Goal: Find specific page/section: Find specific page/section

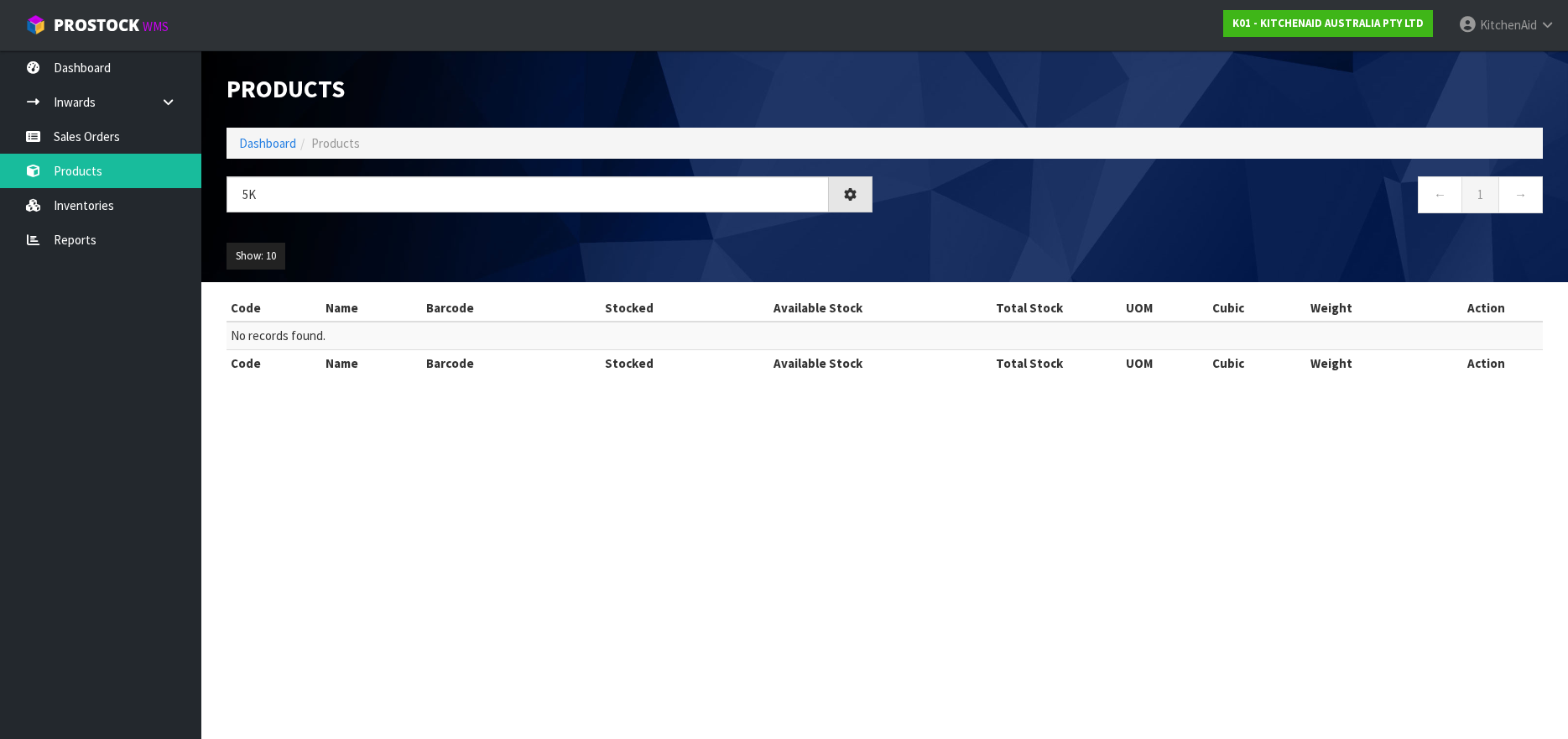
type input "5"
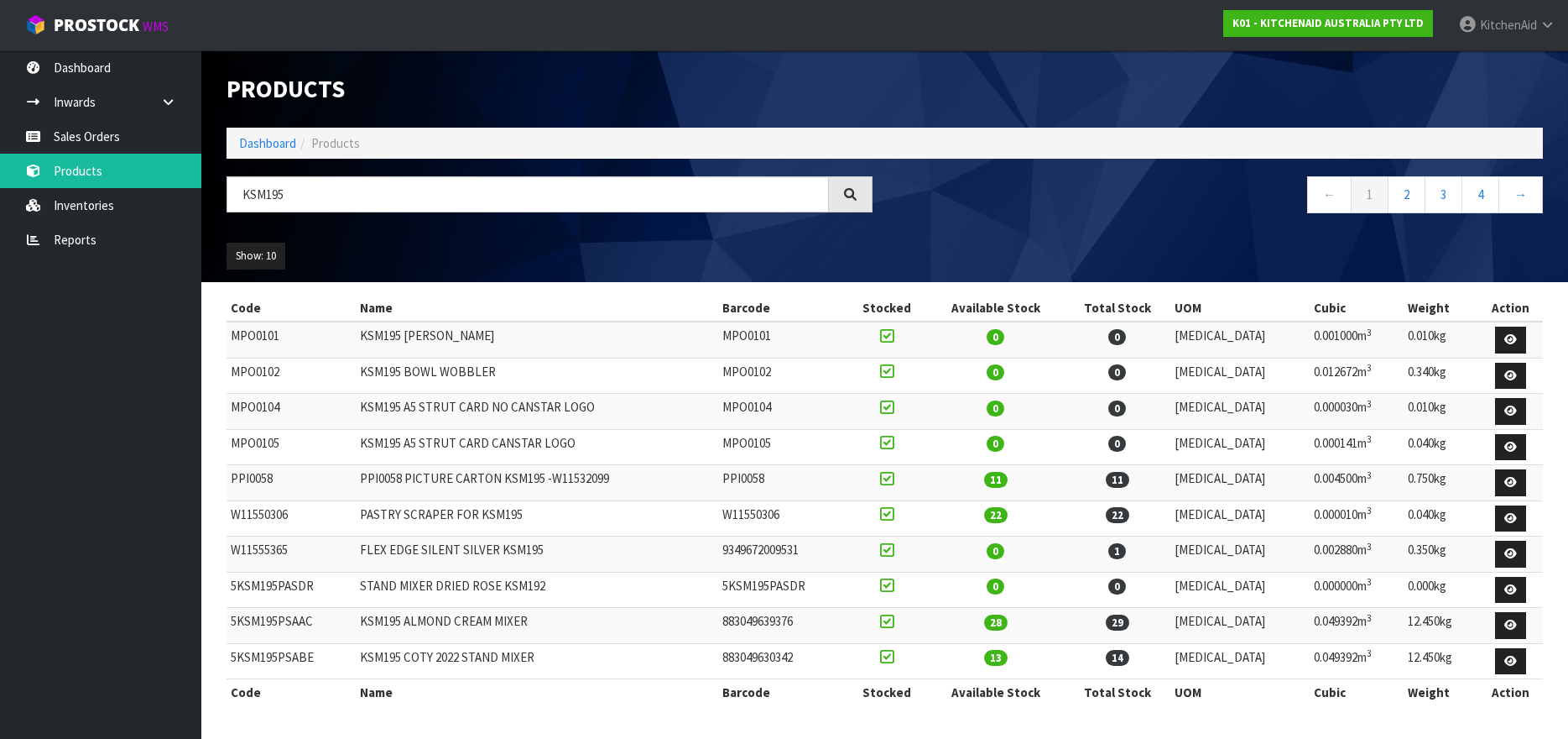
click at [287, 659] on td "5KSM195PSABE" at bounding box center [291, 661] width 130 height 36
copy td "5KSM195PSABE"
click at [268, 198] on input "KSM195" at bounding box center [527, 194] width 602 height 36
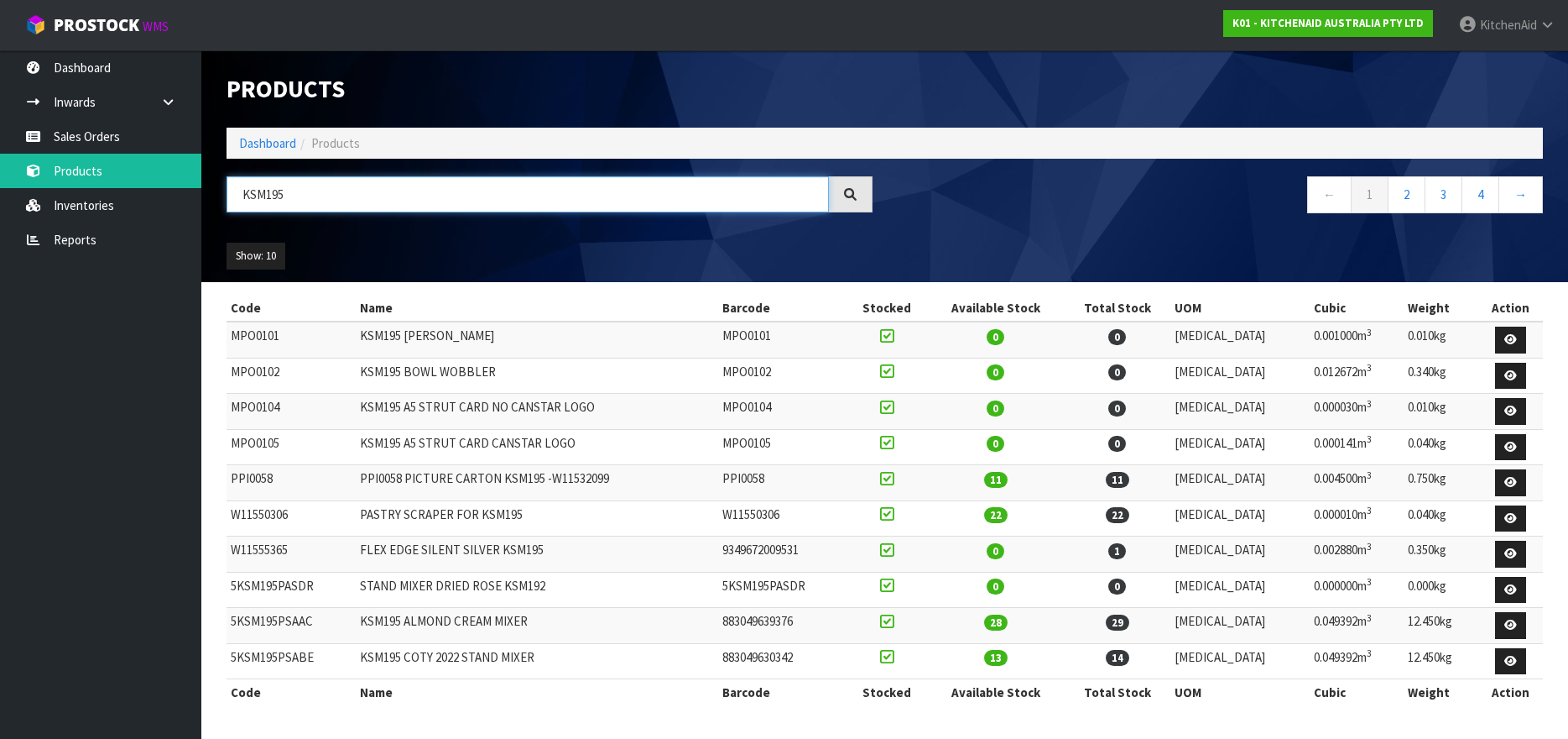
paste input "5KSM195PSABE"
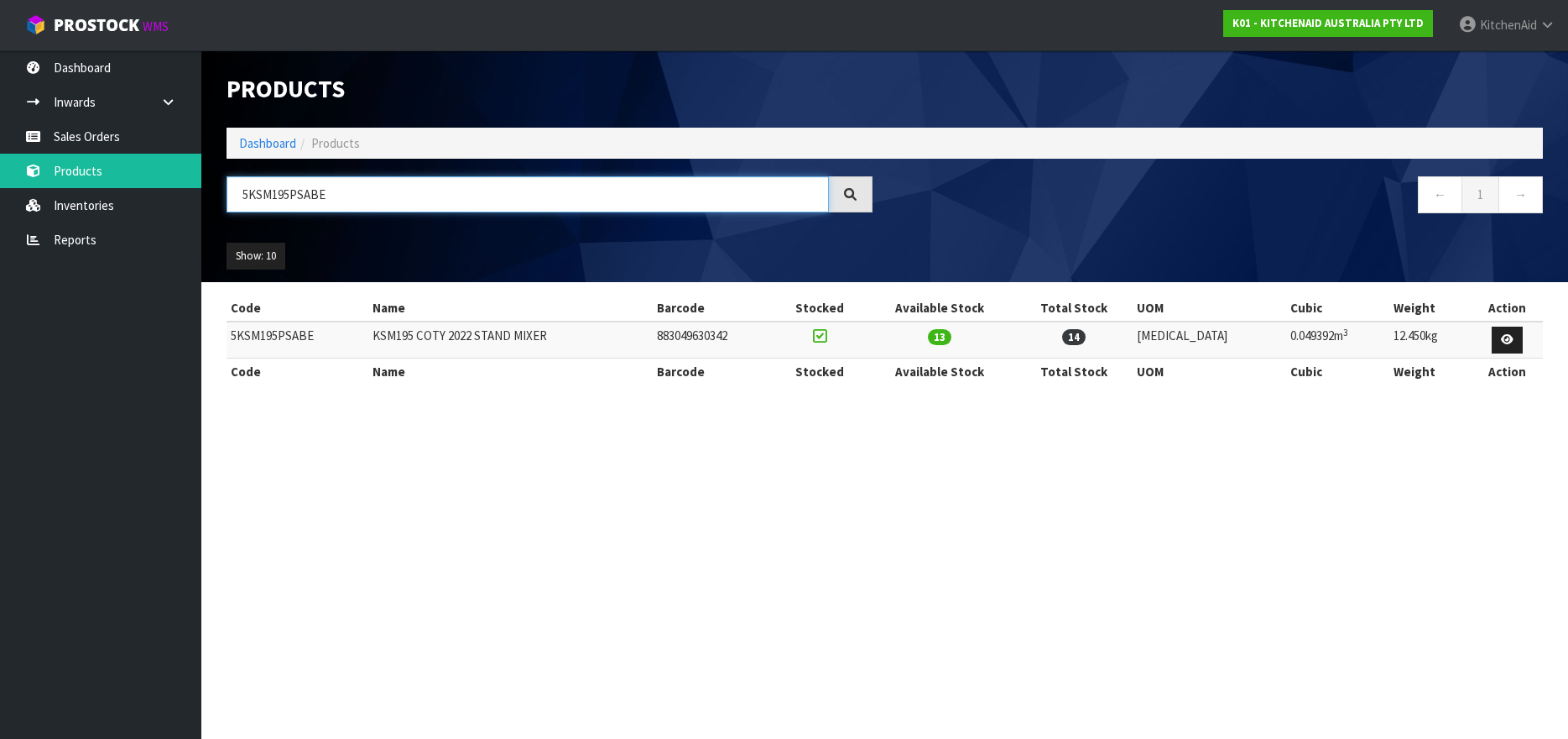
drag, startPoint x: 309, startPoint y: 196, endPoint x: 358, endPoint y: 200, distance: 49.2
click at [358, 200] on input "5KSM195PSABE" at bounding box center [527, 194] width 602 height 36
click at [263, 194] on input "5KSM195PSAMI" at bounding box center [527, 194] width 602 height 36
click at [335, 190] on input "5KSM195PSAMI" at bounding box center [527, 194] width 602 height 36
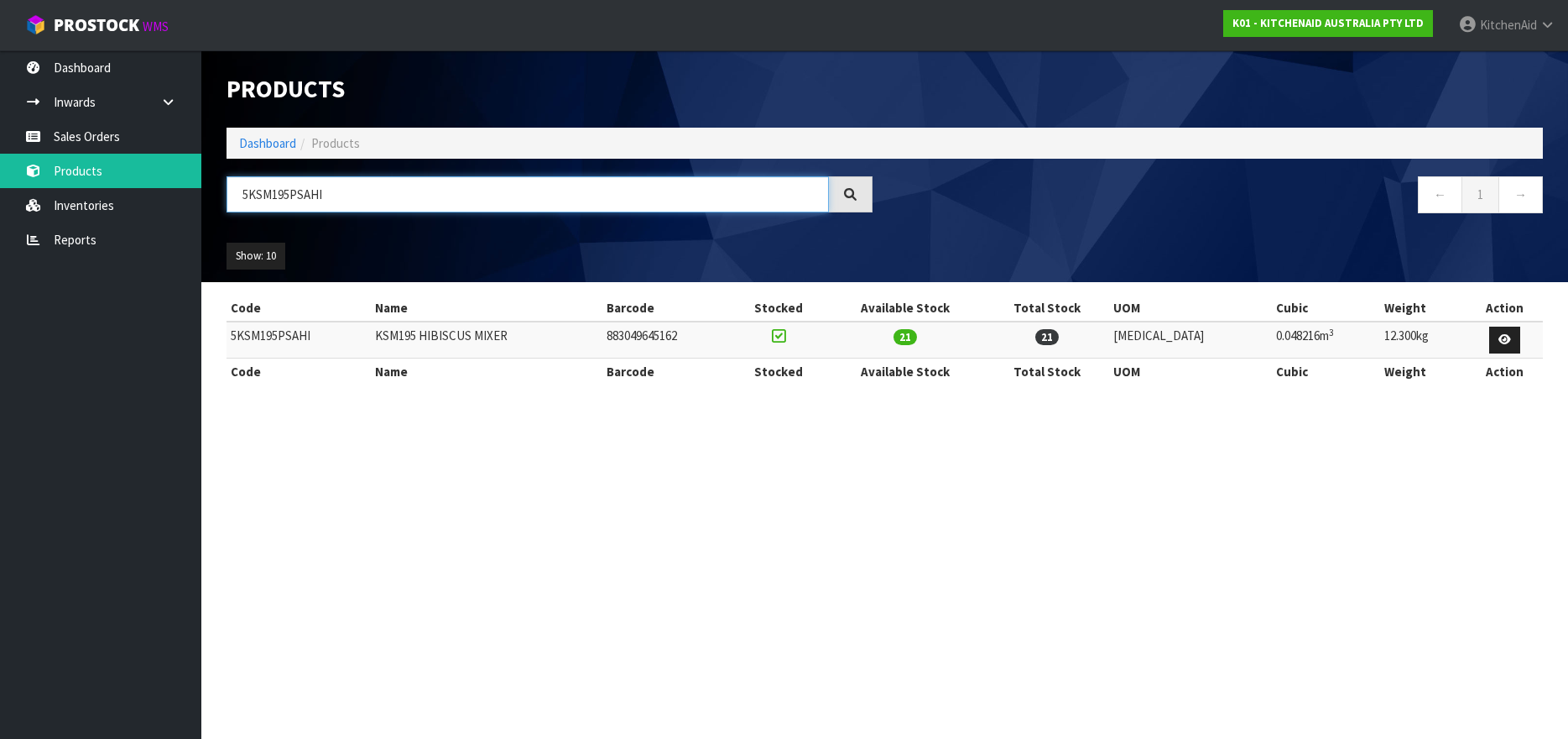
click at [287, 197] on input "5KSM195PSAHI" at bounding box center [527, 194] width 602 height 36
type input "5KSM195PSAHI"
